Goal: Information Seeking & Learning: Check status

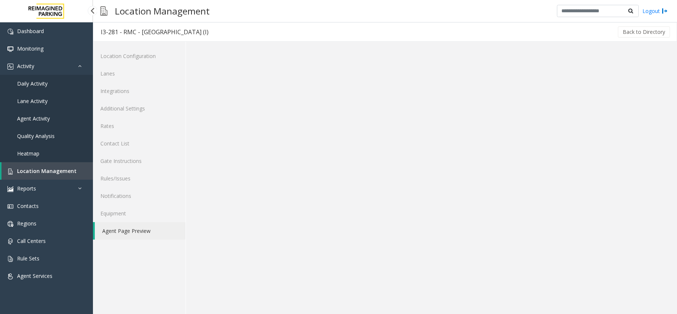
click at [45, 80] on span "Daily Activity" at bounding box center [32, 83] width 30 height 7
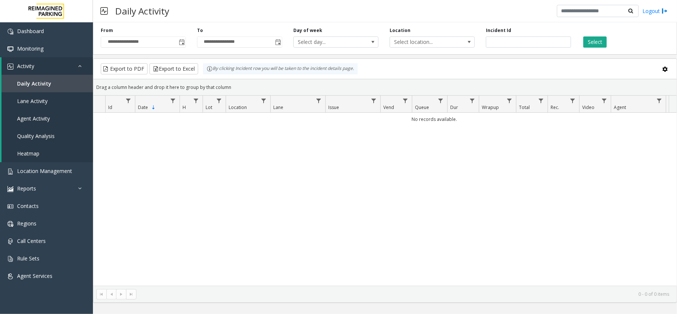
click at [183, 41] on span "Toggle popup" at bounding box center [182, 42] width 6 height 6
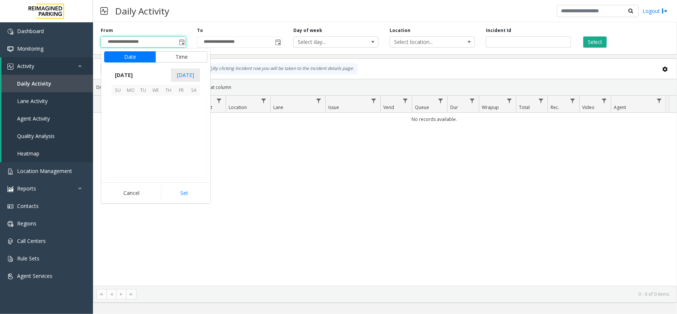
scroll to position [133372, 0]
click at [194, 101] on span "6" at bounding box center [193, 102] width 13 height 13
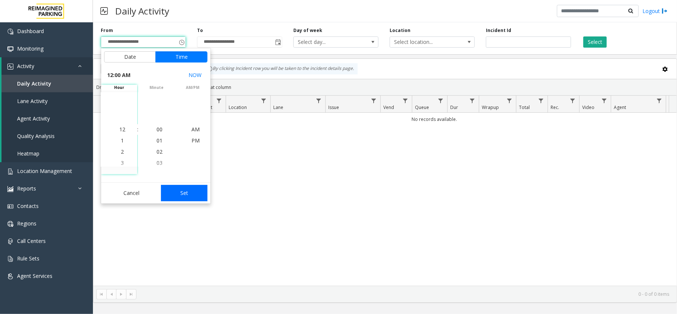
click at [166, 189] on button "Set" at bounding box center [184, 193] width 47 height 16
type input "**********"
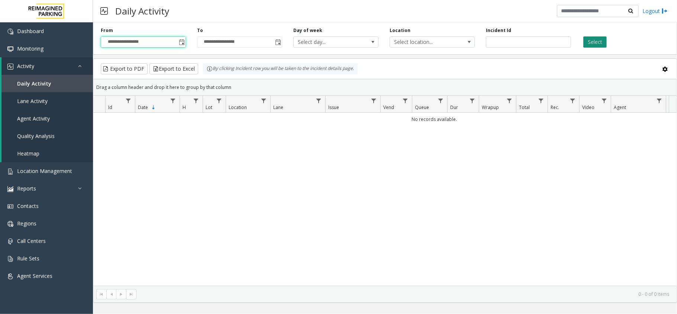
click at [598, 38] on button "Select" at bounding box center [594, 41] width 23 height 11
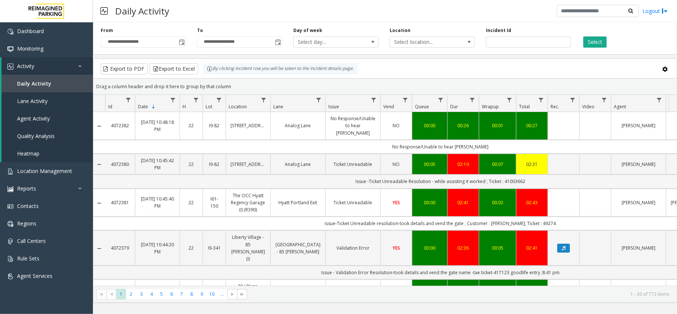
click at [508, 175] on td "Issue -Ticket Unreadable Resolution - while assisting it worked ; Ticket : 4100…" at bounding box center [440, 181] width 670 height 14
click at [543, 174] on td "Issue -Ticket Unreadable Resolution - while assisting it worked ; Ticket : 4100…" at bounding box center [440, 181] width 670 height 14
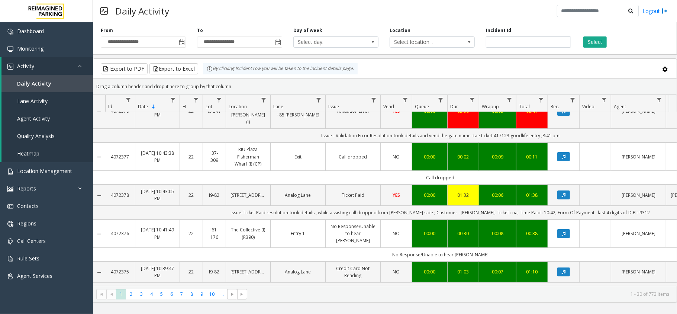
scroll to position [149, 0]
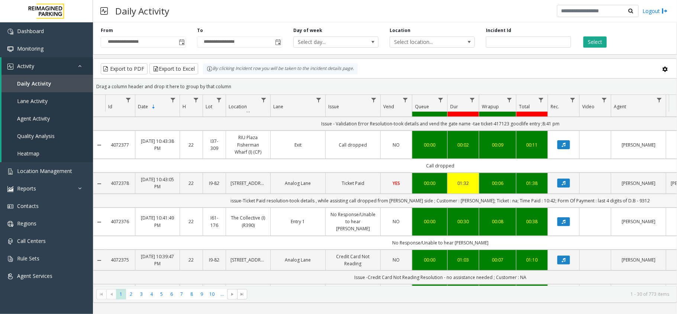
click at [621, 194] on td "issue-Ticket Paid resolution-took details , while assisting call dropped from […" at bounding box center [440, 201] width 670 height 14
drag, startPoint x: 575, startPoint y: 181, endPoint x: 636, endPoint y: 187, distance: 61.9
click at [636, 194] on td "issue-Ticket Paid resolution-took details , while assisting call dropped from […" at bounding box center [440, 201] width 670 height 14
copy td "last 4 digits of D.B - 9312"
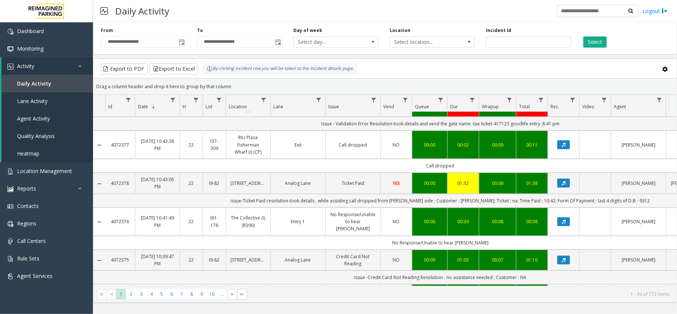
click at [524, 194] on td "issue-Ticket Paid resolution-took details , while assisting call dropped from […" at bounding box center [440, 201] width 670 height 14
click at [522, 194] on td "issue-Ticket Paid resolution-took details , while assisting call dropped from […" at bounding box center [440, 201] width 670 height 14
click at [521, 194] on td "issue-Ticket Paid resolution-took details , while assisting call dropped from […" at bounding box center [440, 201] width 670 height 14
drag, startPoint x: 521, startPoint y: 182, endPoint x: 531, endPoint y: 184, distance: 10.6
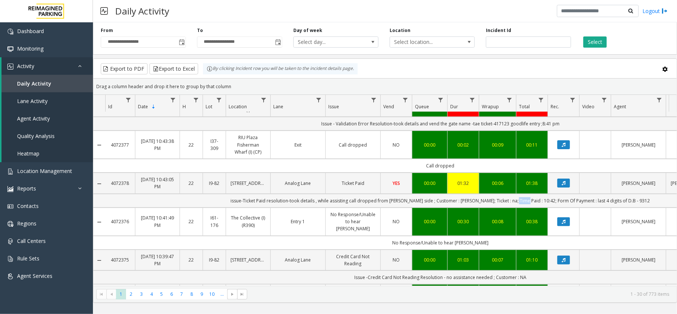
click at [531, 194] on td "issue-Ticket Paid resolution-took details , while assisting call dropped from […" at bounding box center [440, 201] width 670 height 14
click at [463, 194] on td "issue-Ticket Paid resolution-took details , while assisting call dropped from […" at bounding box center [440, 201] width 670 height 14
copy td "[PERSON_NAME]"
